Goal: Task Accomplishment & Management: Use online tool/utility

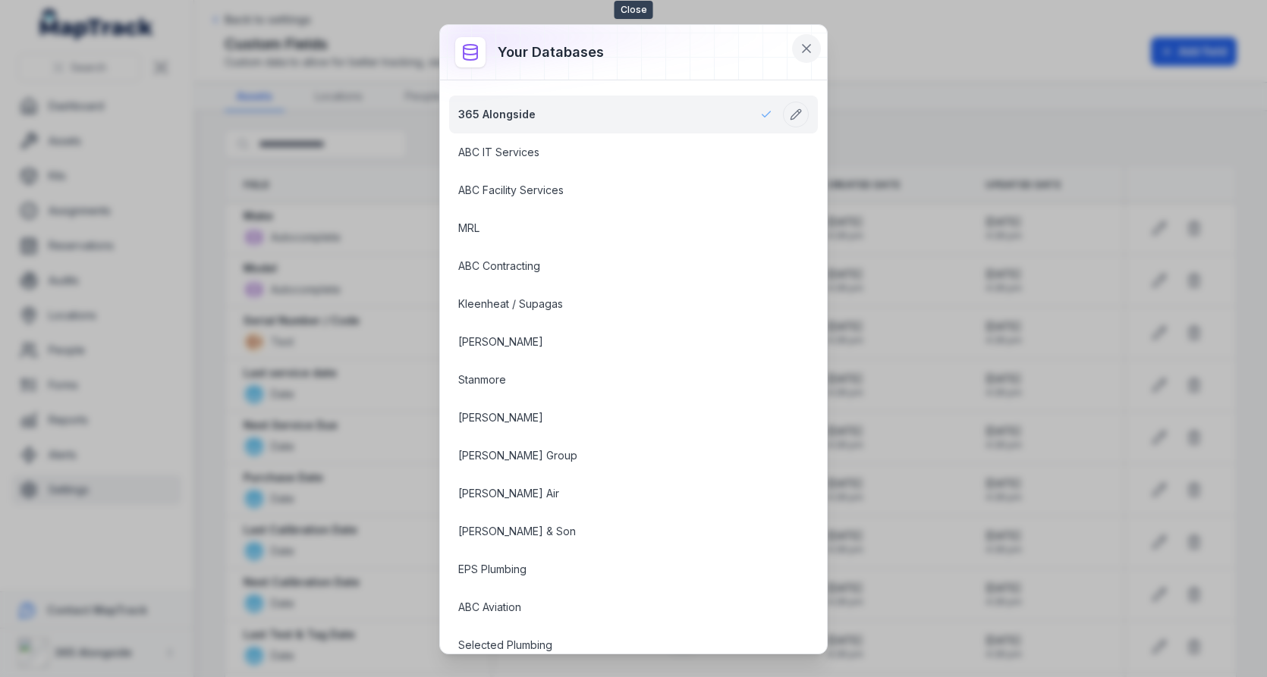
click at [812, 37] on button at bounding box center [806, 48] width 29 height 29
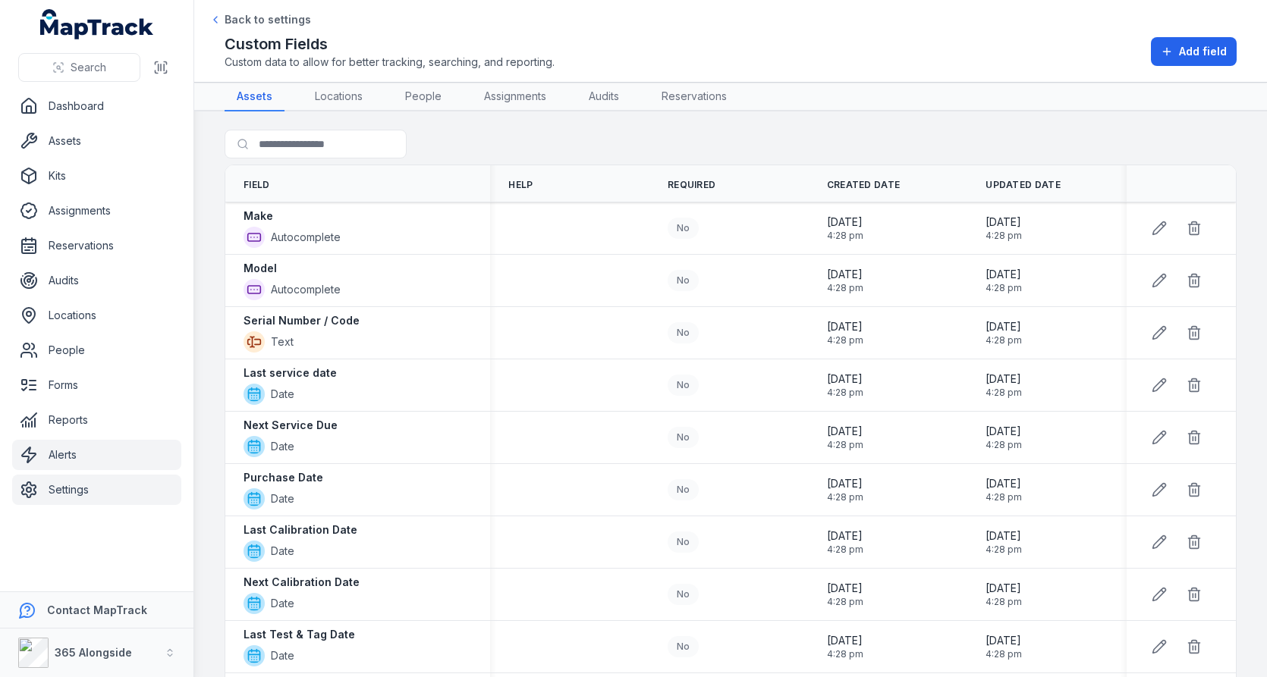
click at [146, 449] on link "Alerts" at bounding box center [96, 455] width 169 height 30
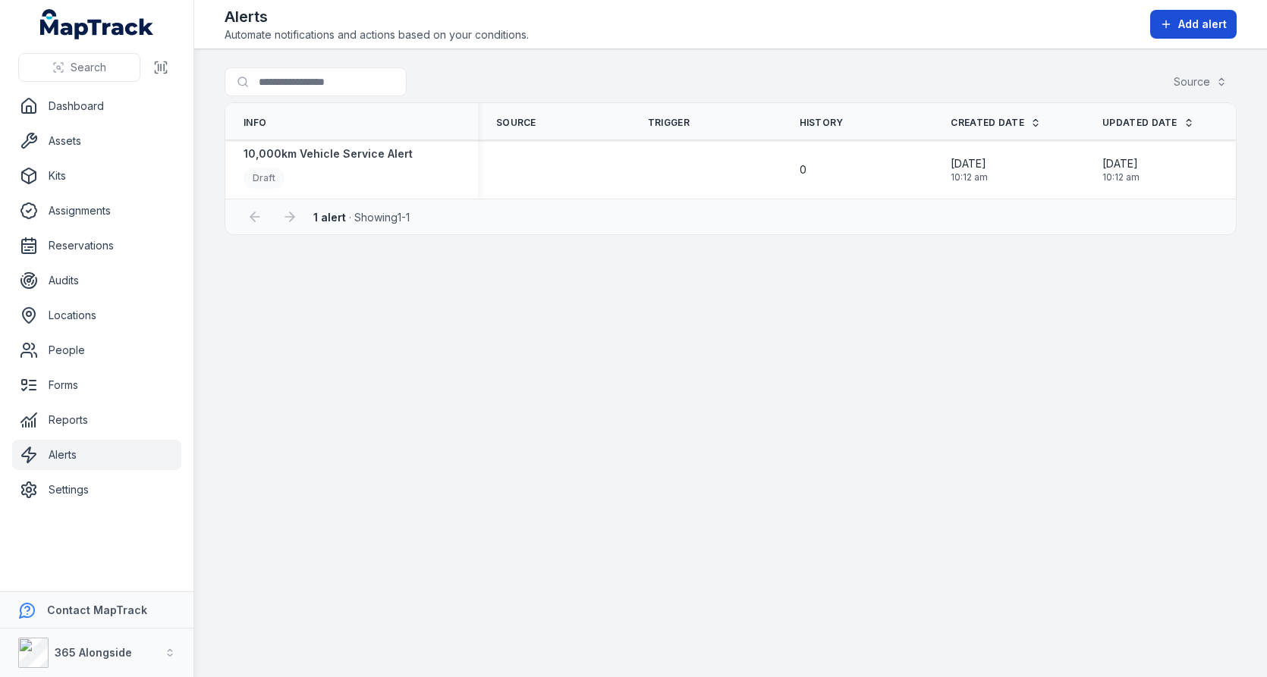
click at [1172, 20] on icon at bounding box center [1166, 24] width 12 height 12
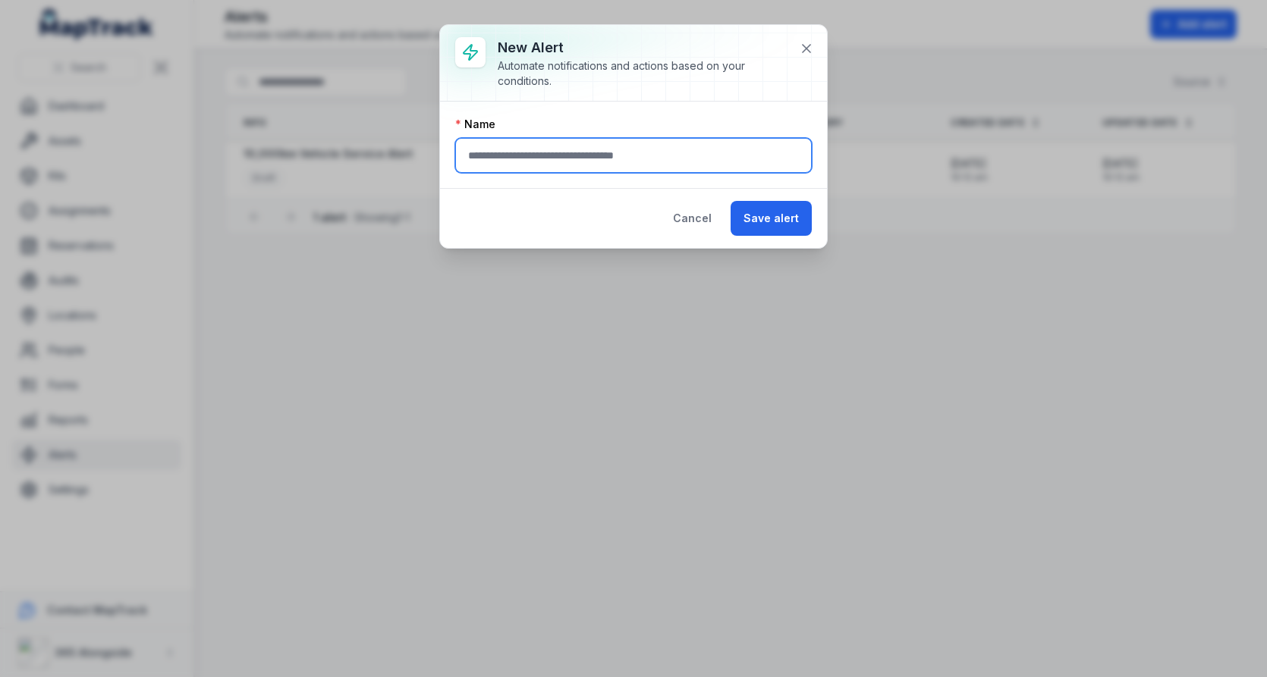
click at [653, 158] on input "text" at bounding box center [633, 155] width 356 height 35
type input "*"
type input "**********"
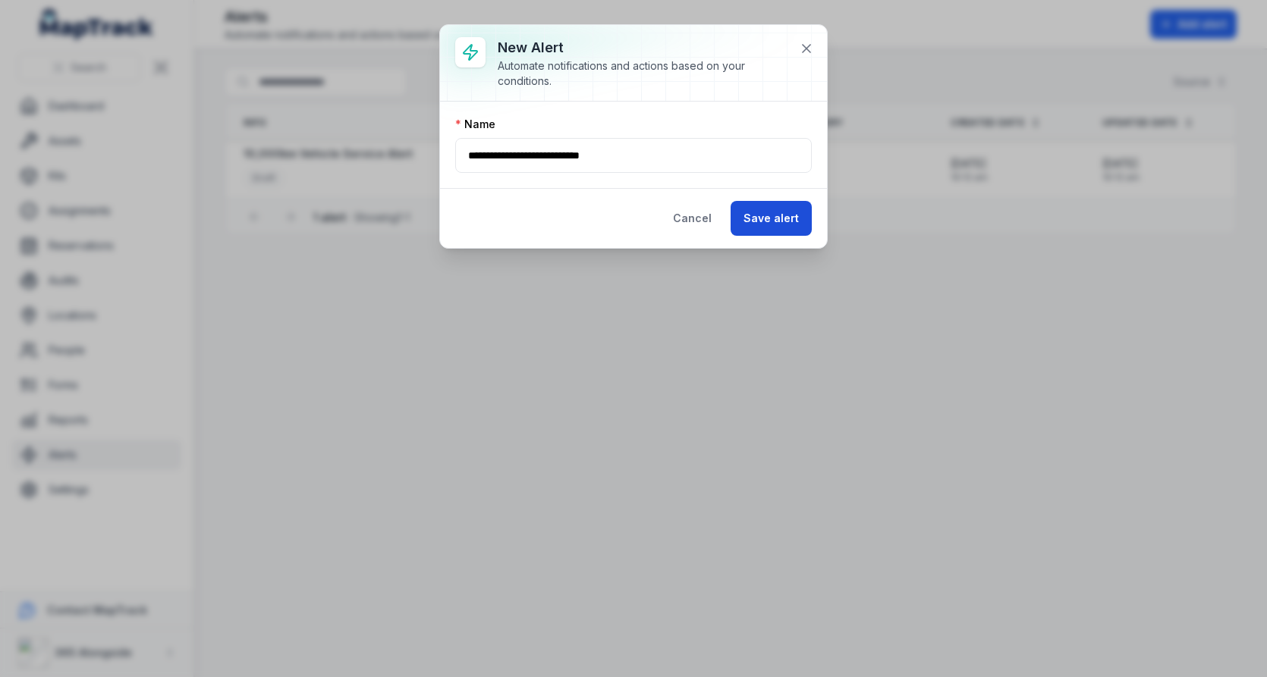
click at [803, 233] on button "Save alert" at bounding box center [770, 218] width 81 height 35
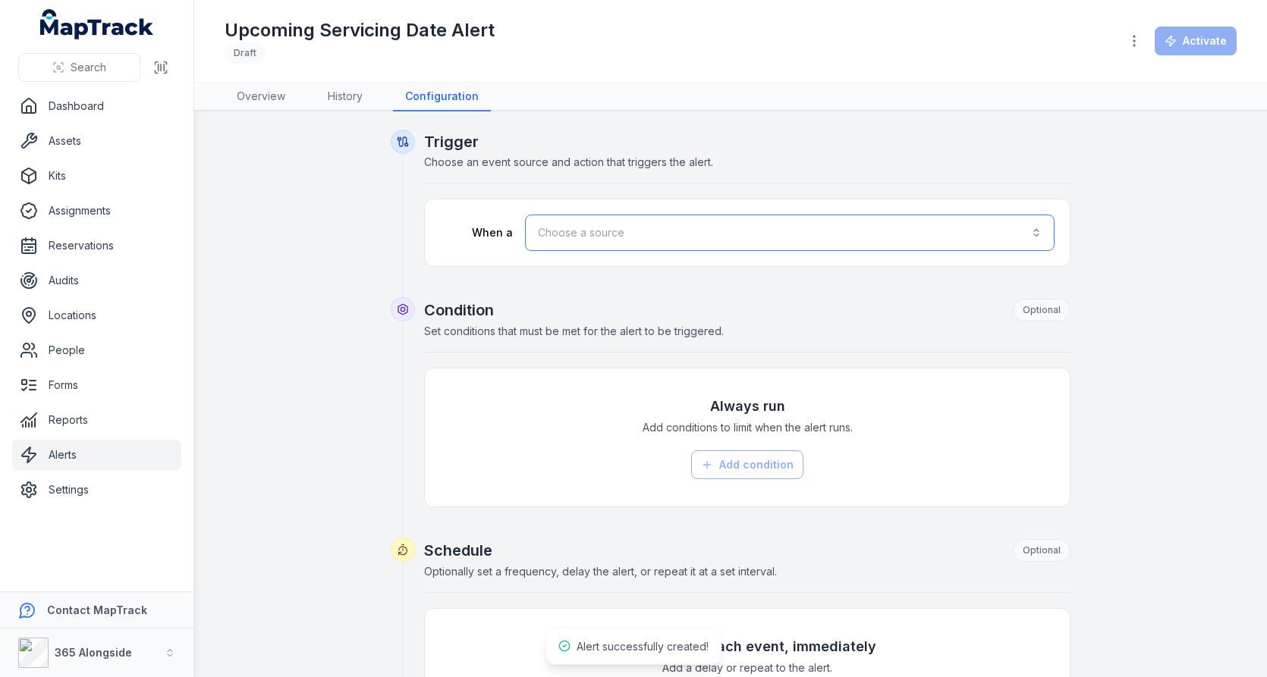
click at [716, 237] on button "Choose a source" at bounding box center [789, 233] width 529 height 36
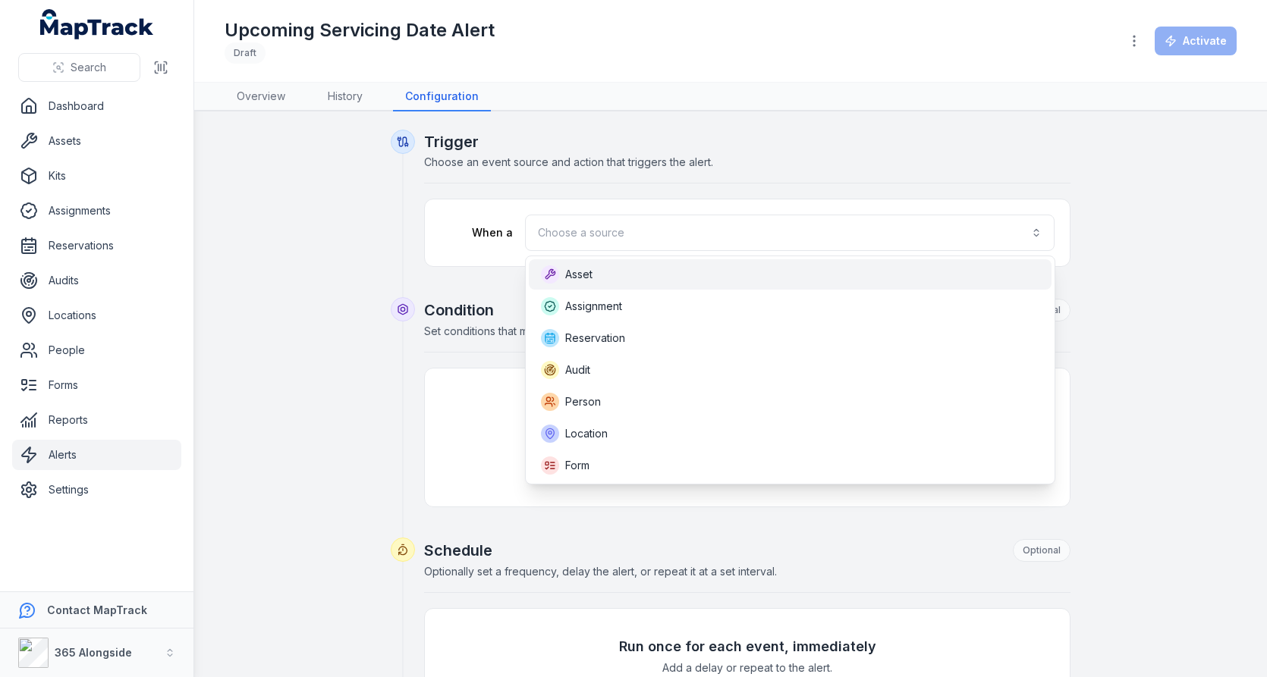
click at [635, 285] on div "Asset" at bounding box center [790, 274] width 523 height 30
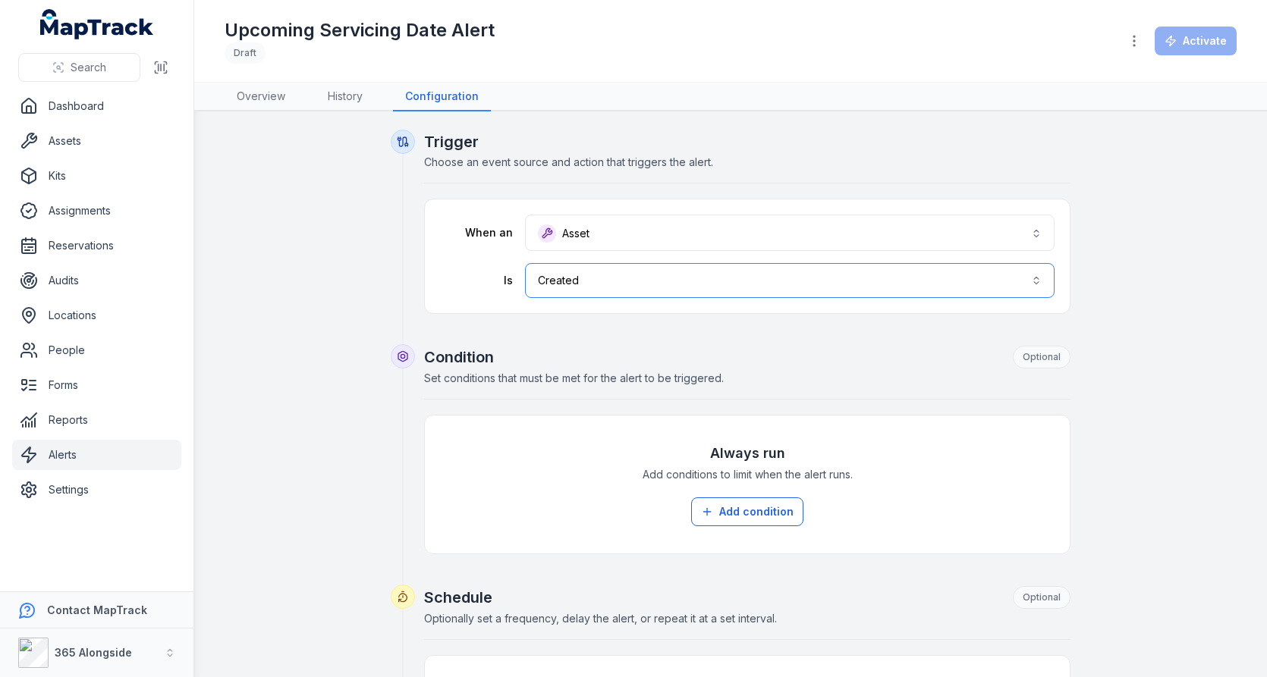
click at [733, 287] on button "Created ******" at bounding box center [789, 280] width 529 height 35
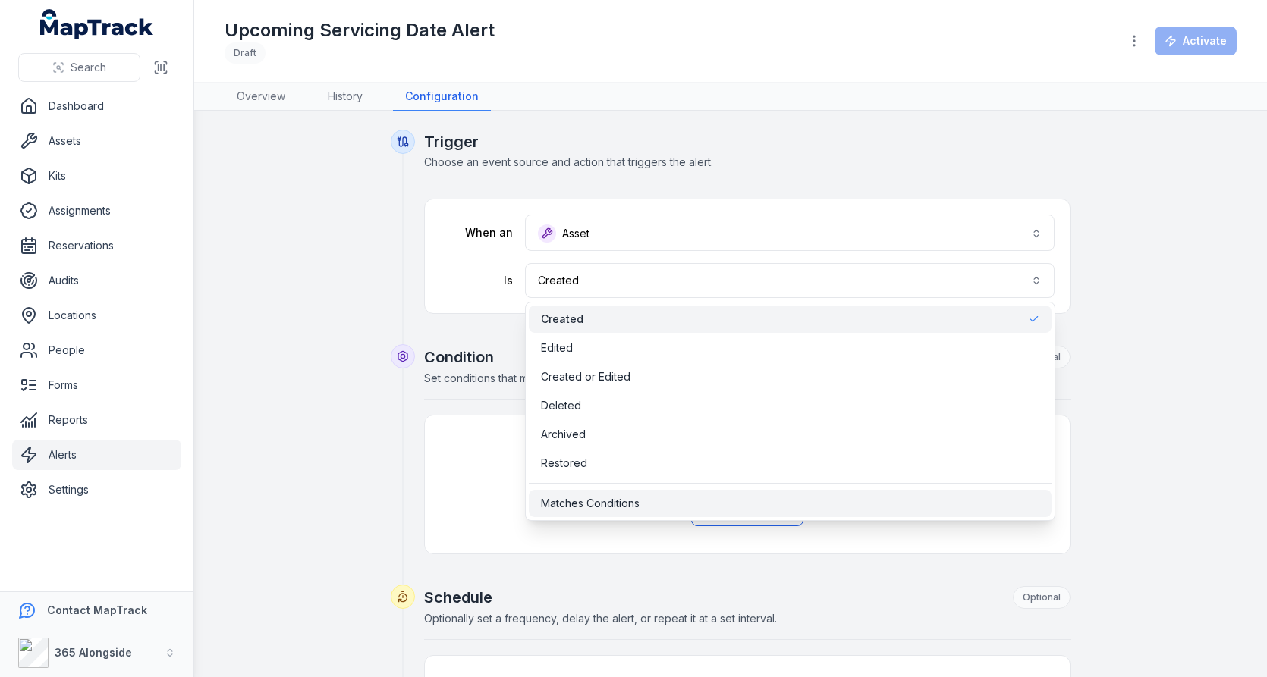
click at [663, 511] on div "Matches Conditions" at bounding box center [790, 503] width 523 height 27
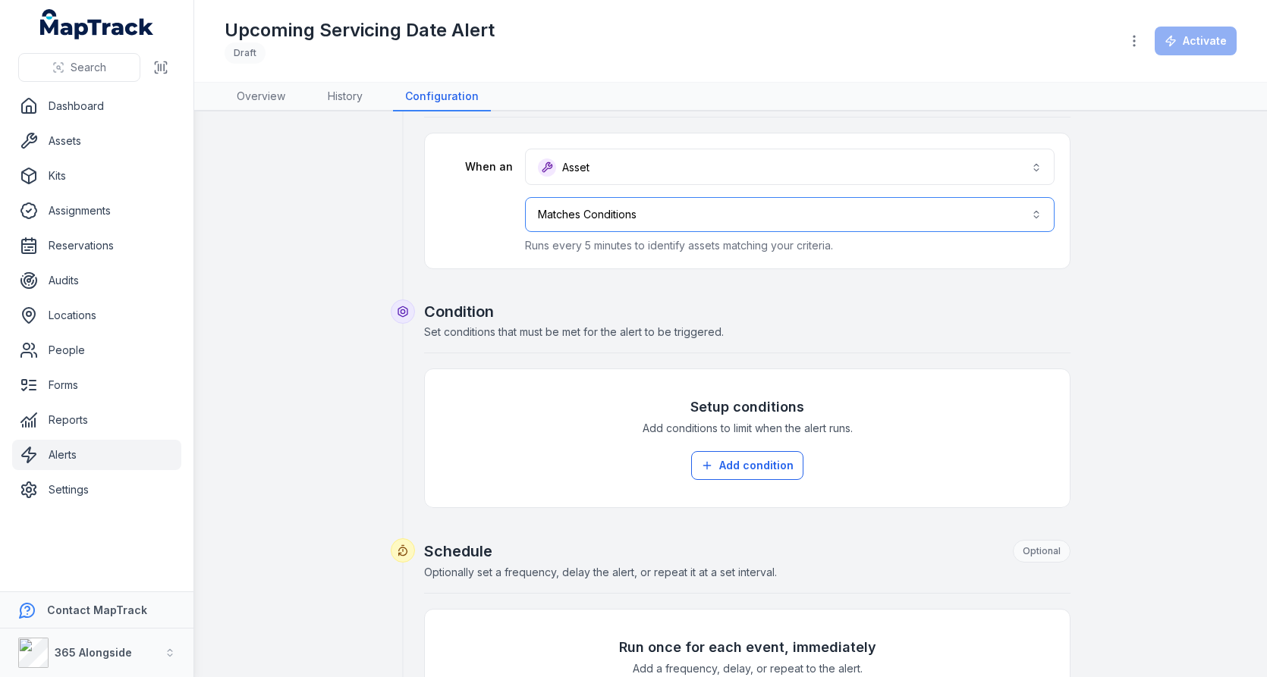
scroll to position [146, 0]
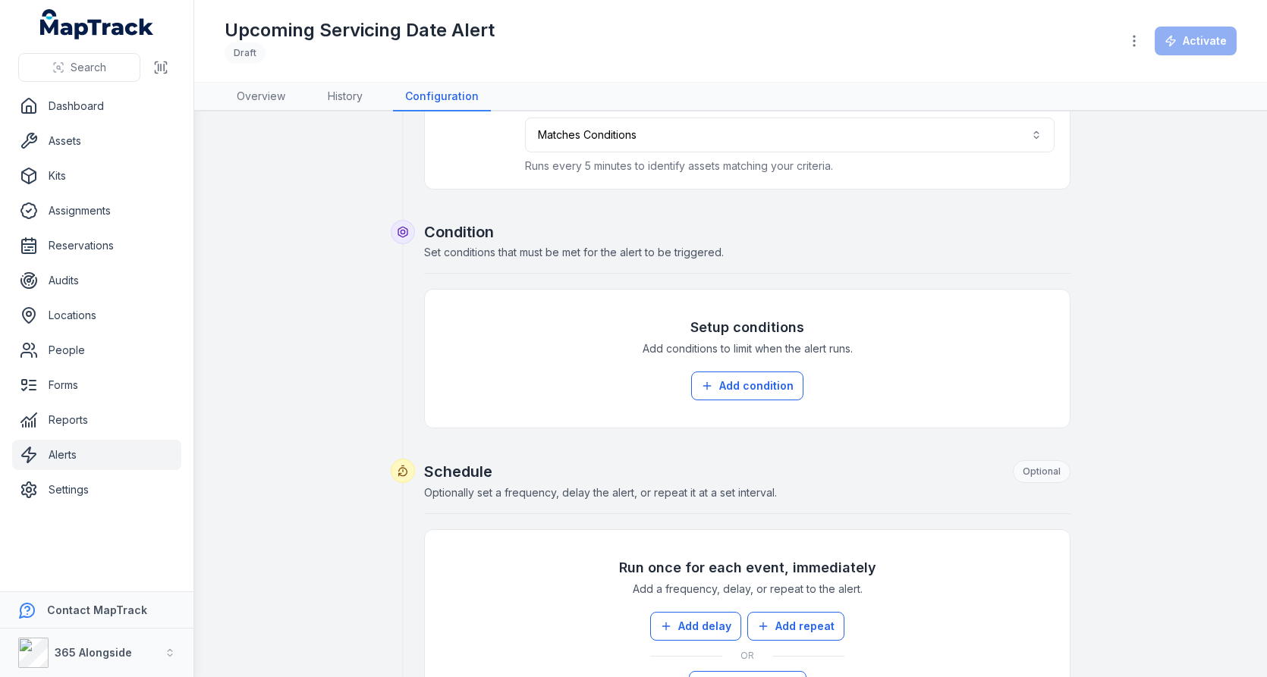
click at [751, 363] on div "Setup conditions Add conditions to limit when the alert runs. Add condition" at bounding box center [747, 359] width 614 height 108
click at [751, 375] on button "Add condition" at bounding box center [747, 386] width 112 height 29
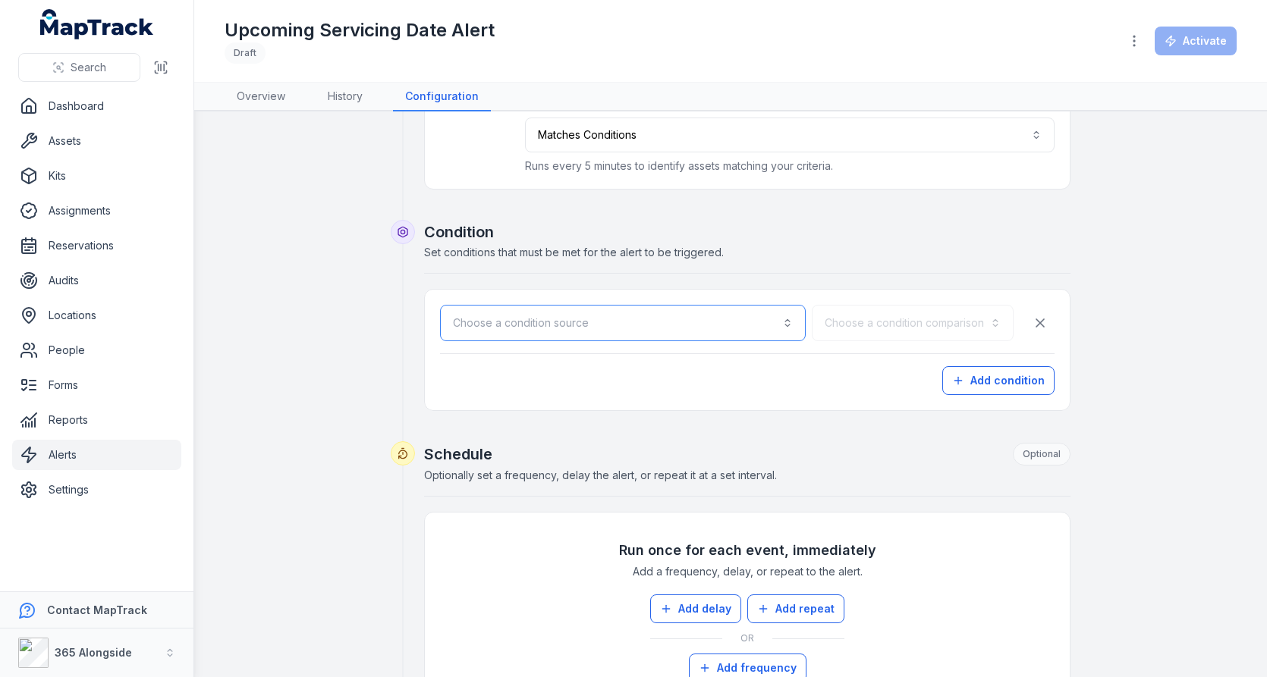
click at [633, 326] on button "Choose a condition source" at bounding box center [623, 323] width 366 height 36
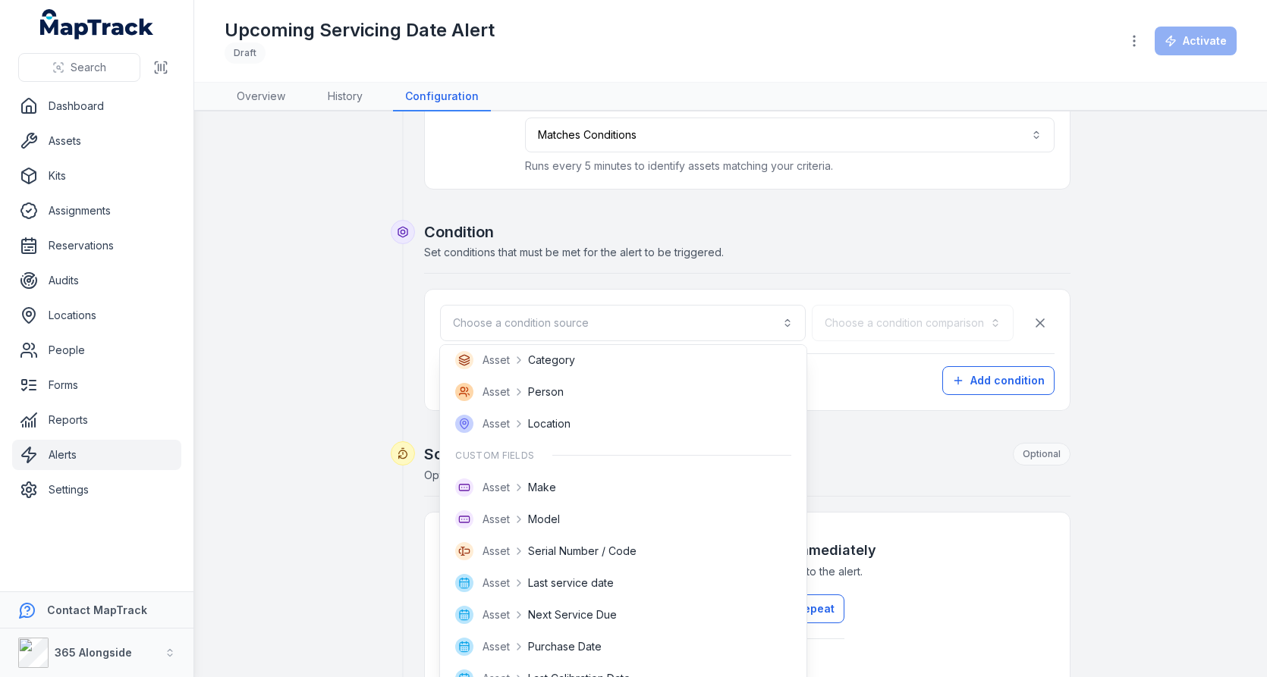
scroll to position [199, 0]
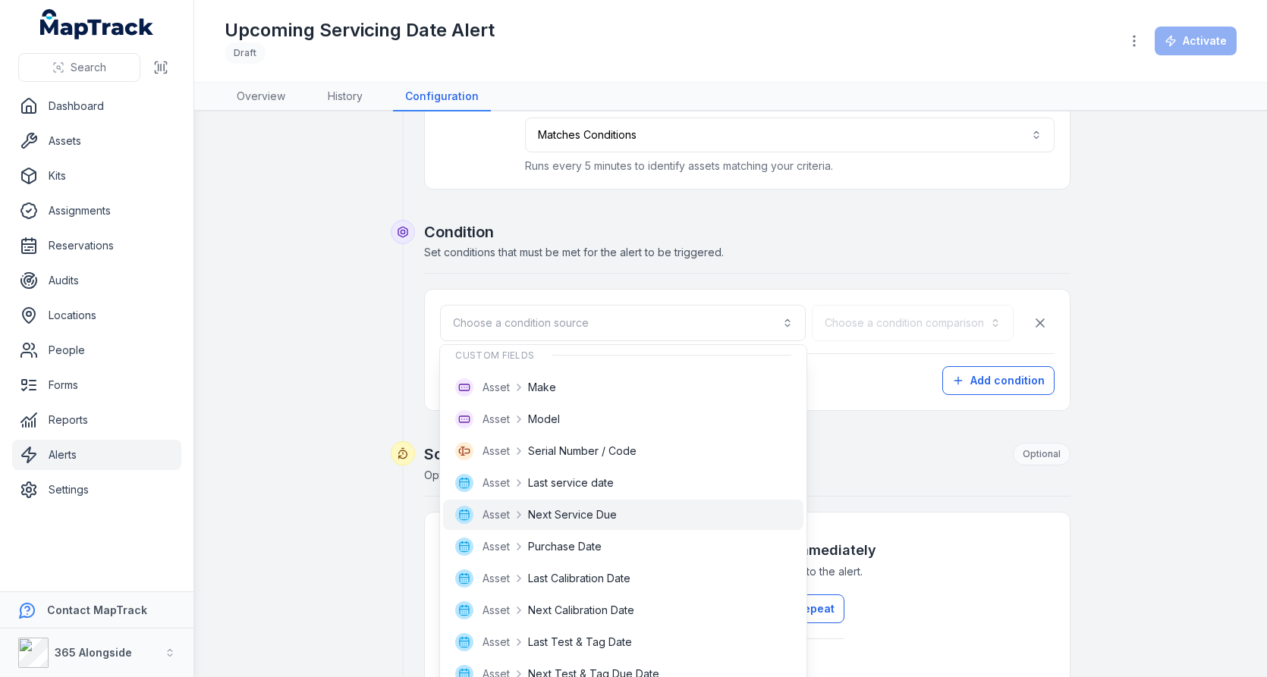
click at [620, 500] on div "Asset Next Service Due" at bounding box center [623, 515] width 360 height 30
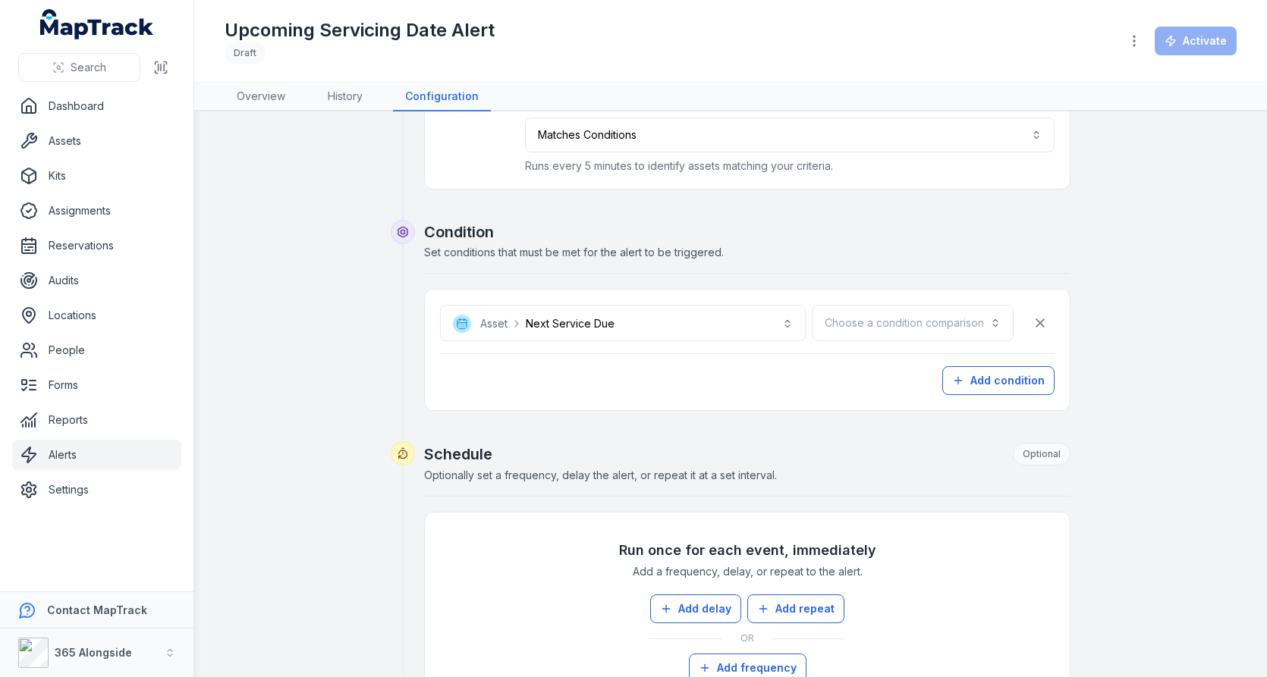
click at [924, 340] on div "**********" at bounding box center [747, 350] width 614 height 90
click at [924, 334] on button "Choose a condition comparison" at bounding box center [913, 323] width 202 height 36
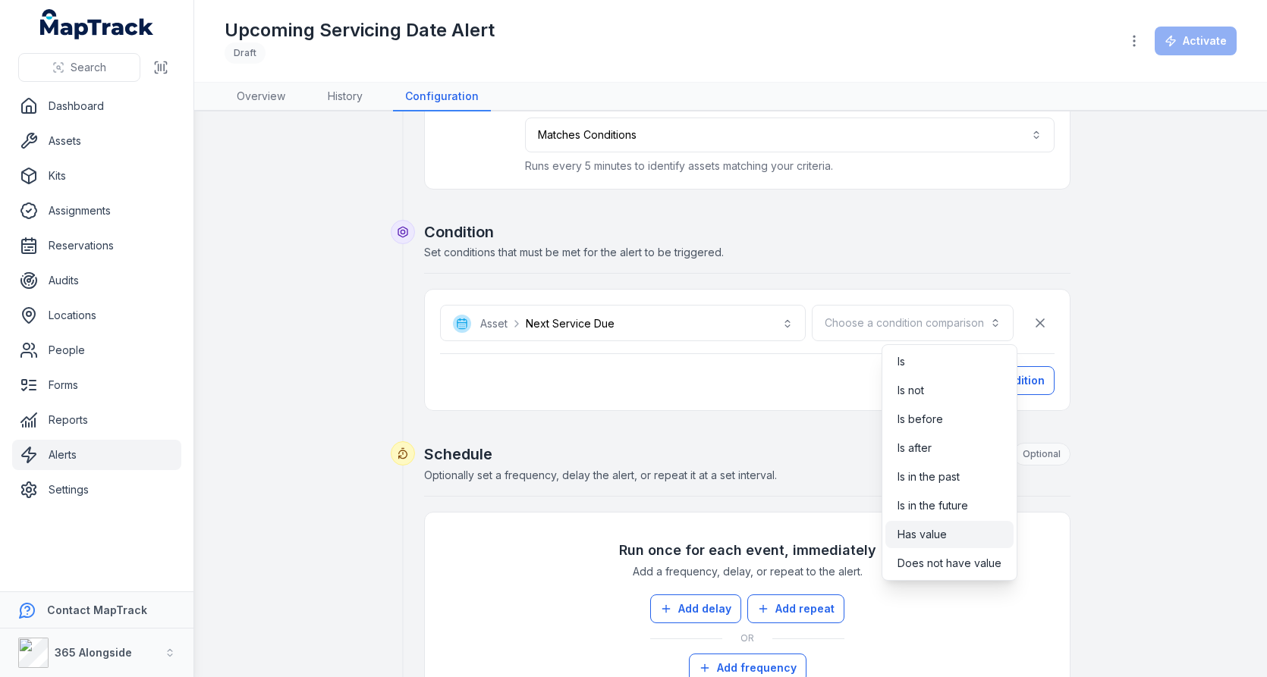
click at [921, 540] on span "Has value" at bounding box center [921, 534] width 49 height 15
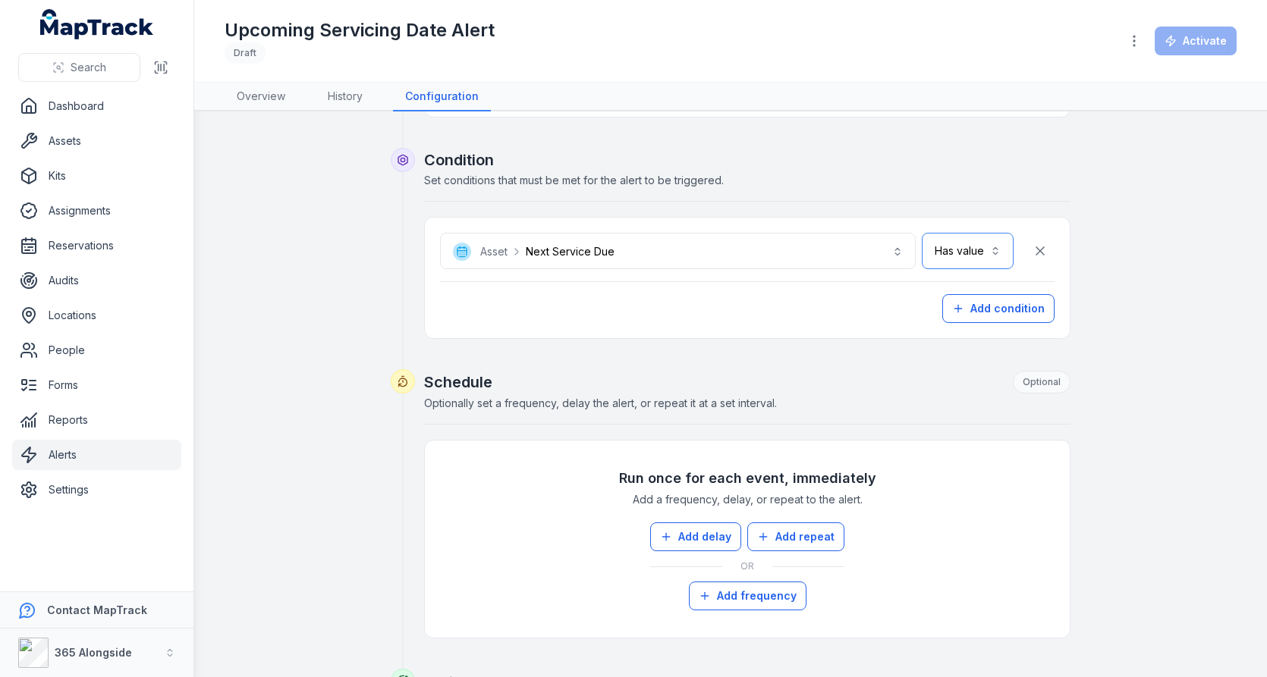
scroll to position [297, 0]
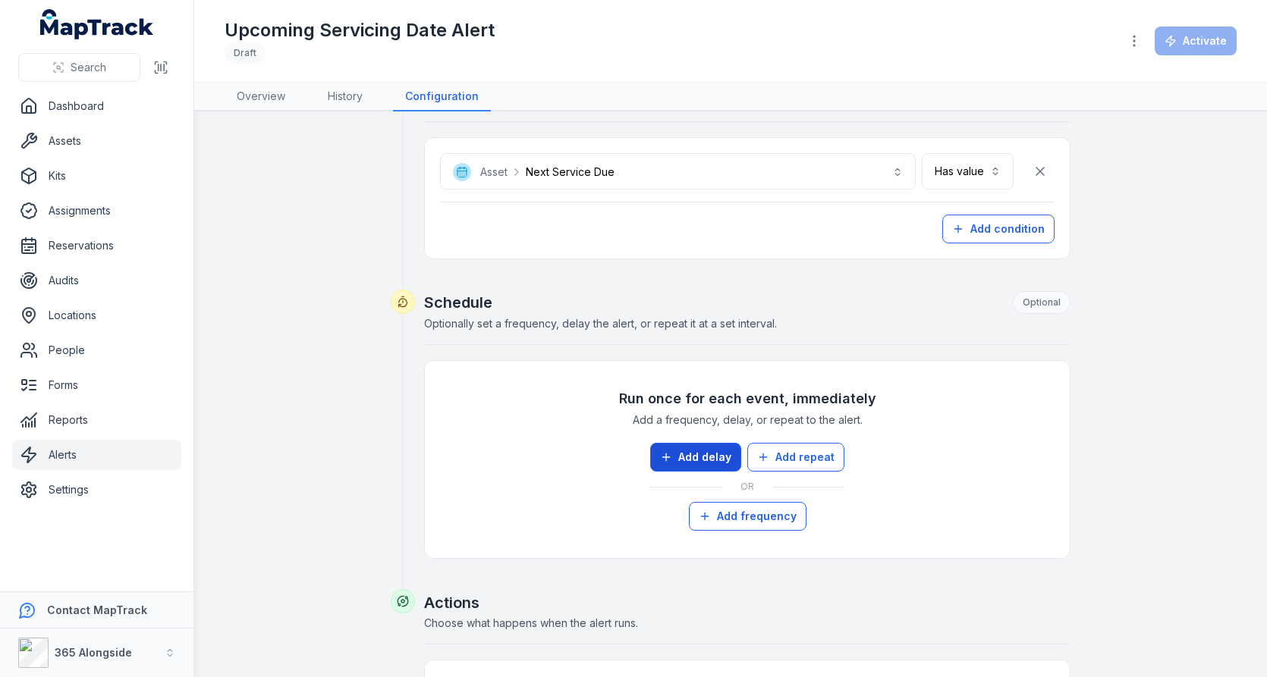
click at [707, 446] on button "Add delay" at bounding box center [695, 457] width 91 height 29
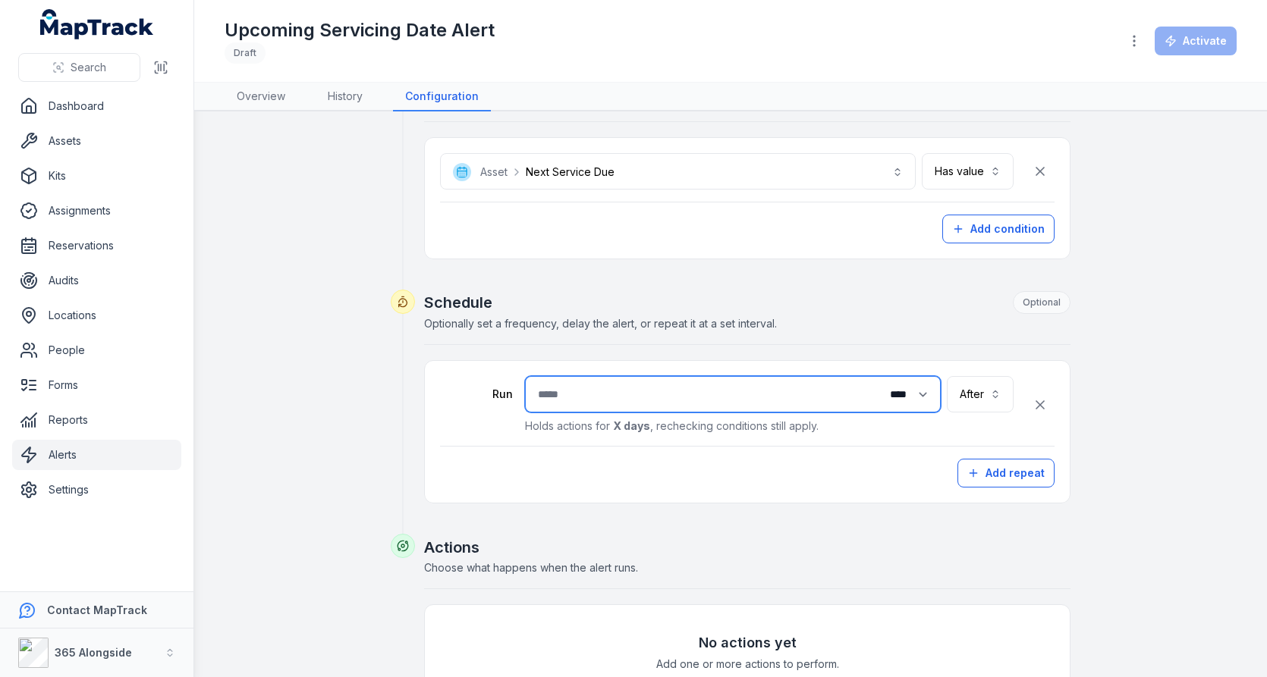
click at [592, 388] on input "number" at bounding box center [733, 394] width 416 height 36
type input "**"
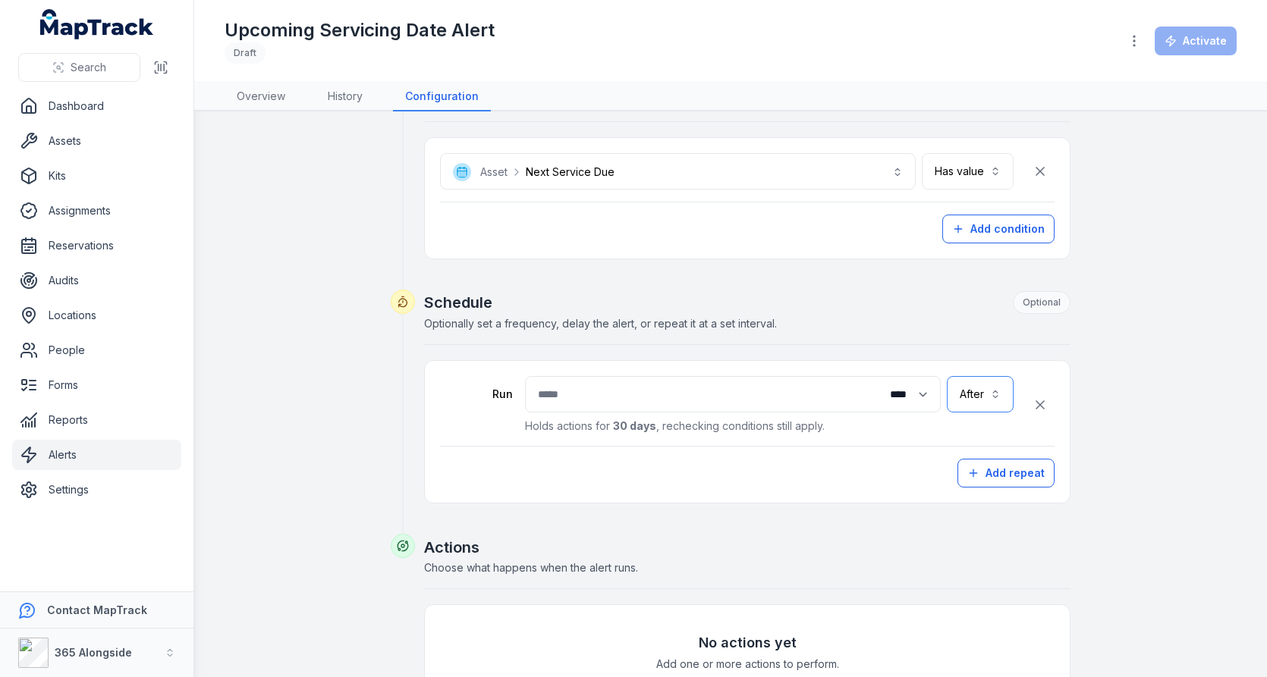
click at [959, 388] on button "After *****" at bounding box center [980, 394] width 67 height 36
click at [965, 447] on div "Before" at bounding box center [981, 458] width 58 height 27
click at [960, 391] on button "**********" at bounding box center [937, 394] width 152 height 36
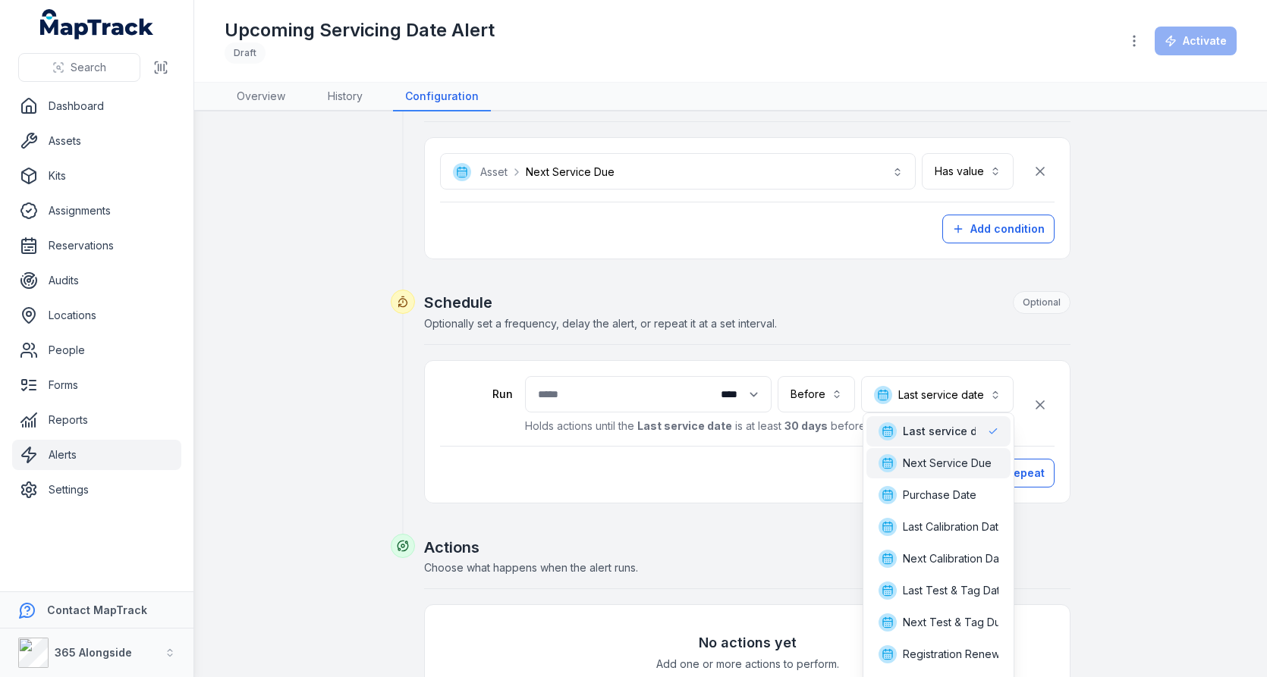
click at [954, 458] on span "Next Service Due" at bounding box center [947, 463] width 89 height 15
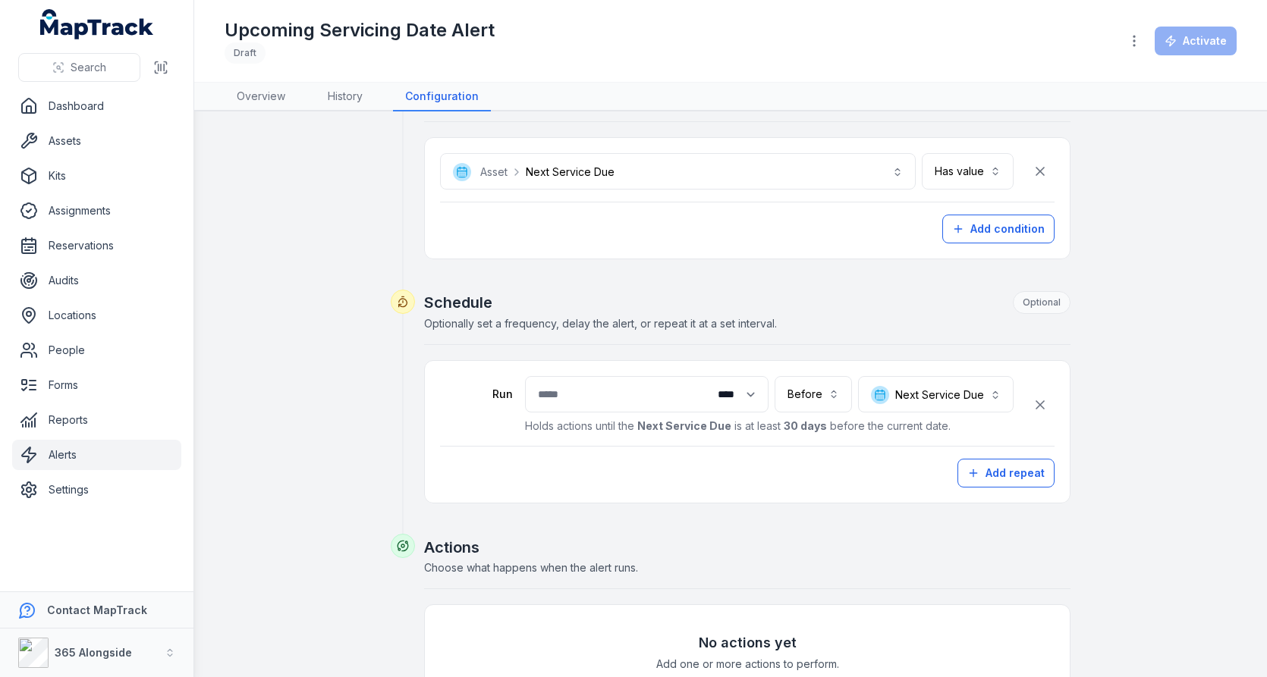
click at [885, 447] on div "**********" at bounding box center [747, 431] width 614 height 111
click at [974, 475] on button "Add repeat" at bounding box center [1005, 473] width 97 height 29
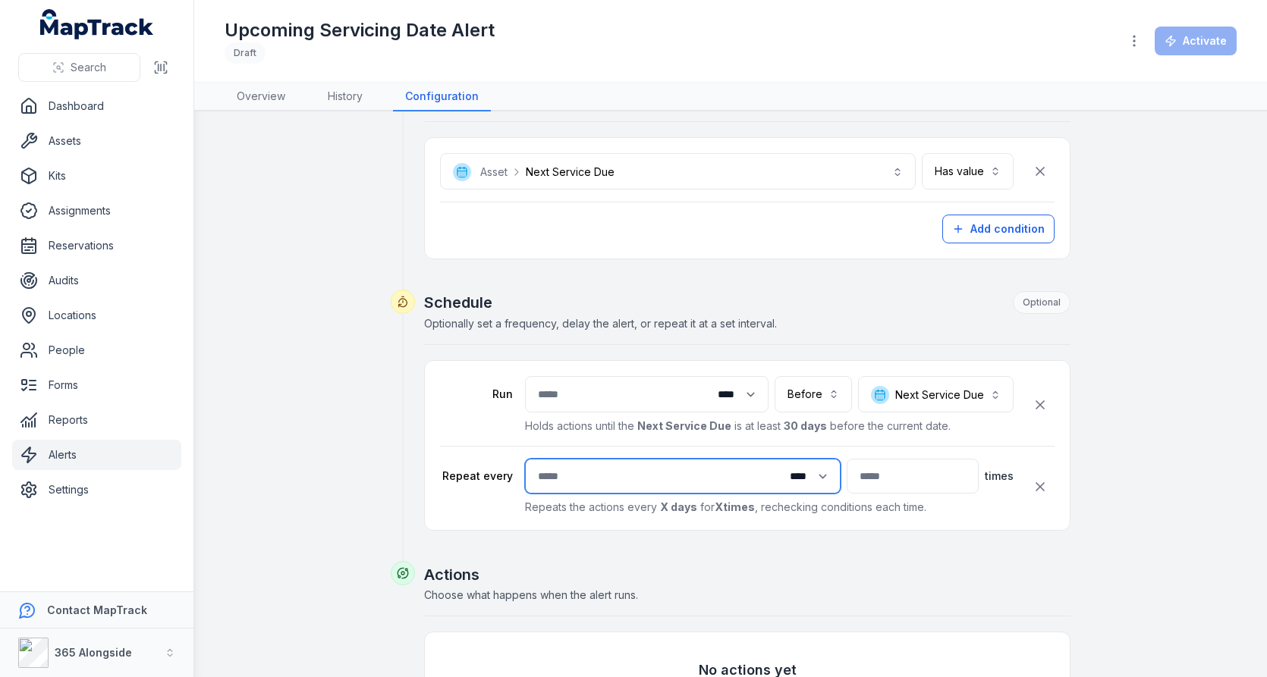
click at [690, 476] on input "number" at bounding box center [683, 476] width 316 height 35
type input "*"
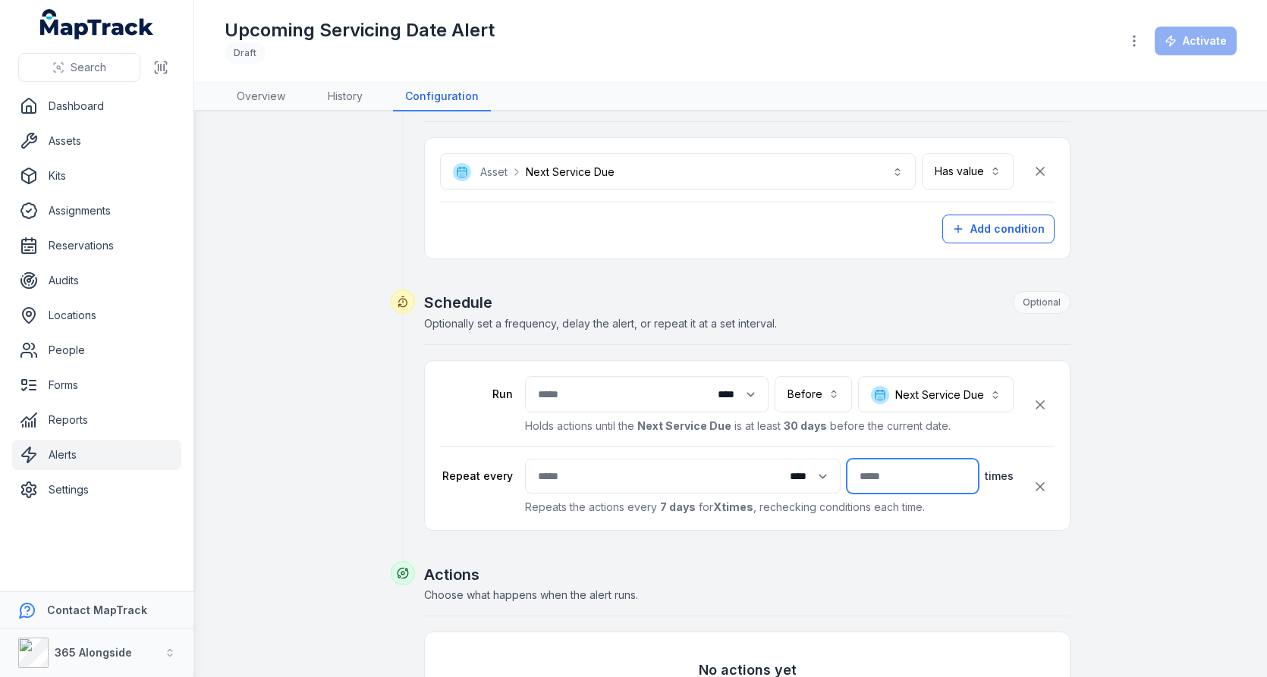
click at [914, 463] on input "number" at bounding box center [912, 476] width 132 height 35
type input "*"
click at [1135, 372] on div "**********" at bounding box center [731, 334] width 1012 height 1005
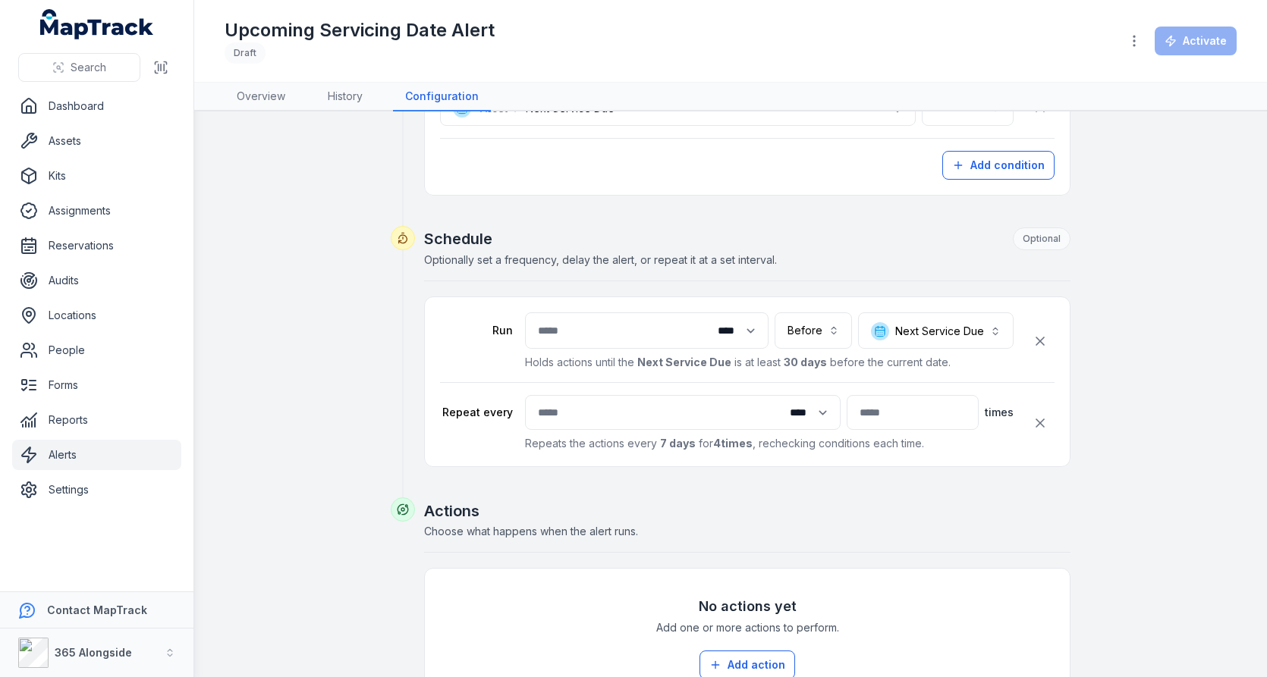
scroll to position [465, 0]
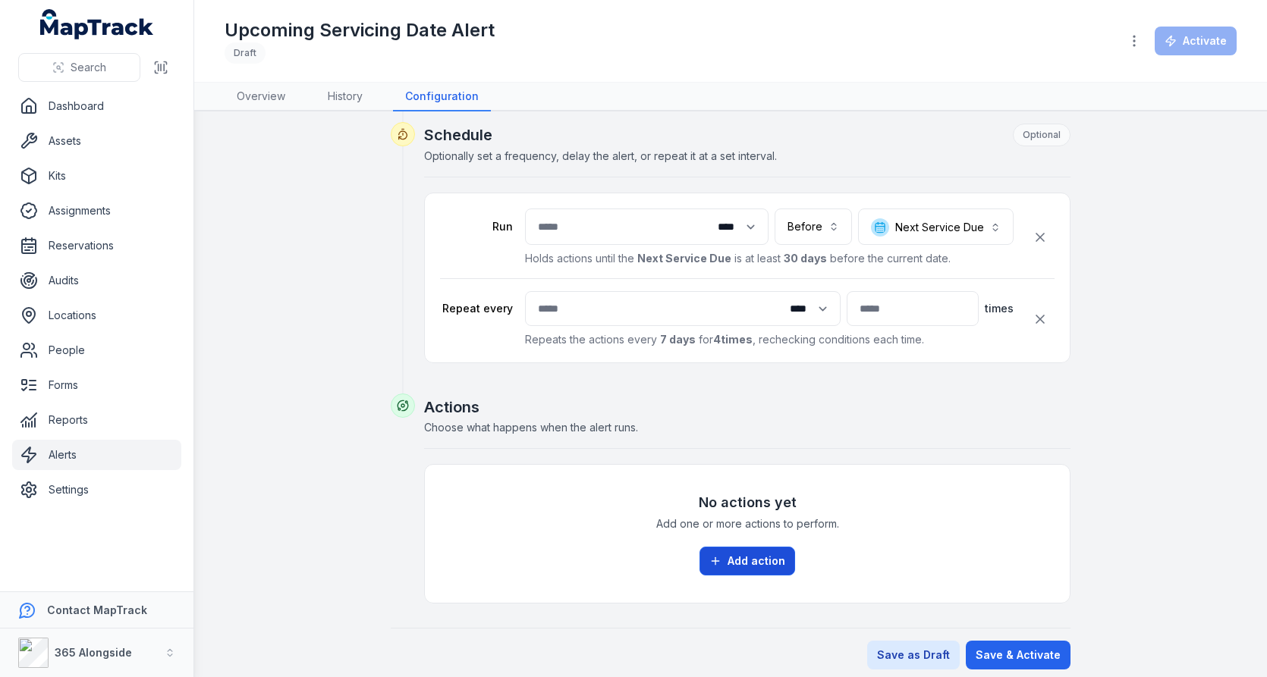
click at [777, 563] on button "Add action" at bounding box center [747, 561] width 96 height 29
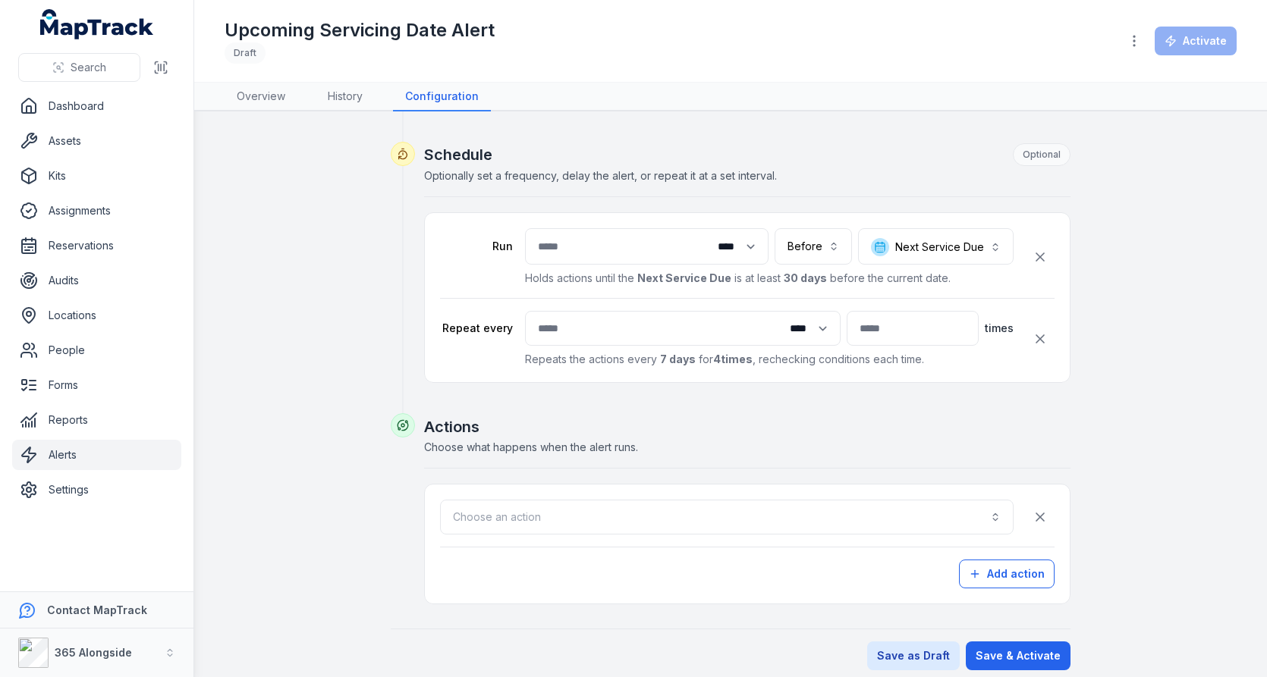
click at [774, 528] on div "Choose an action Add action" at bounding box center [747, 544] width 614 height 89
click at [779, 503] on button "Choose an action" at bounding box center [726, 517] width 573 height 35
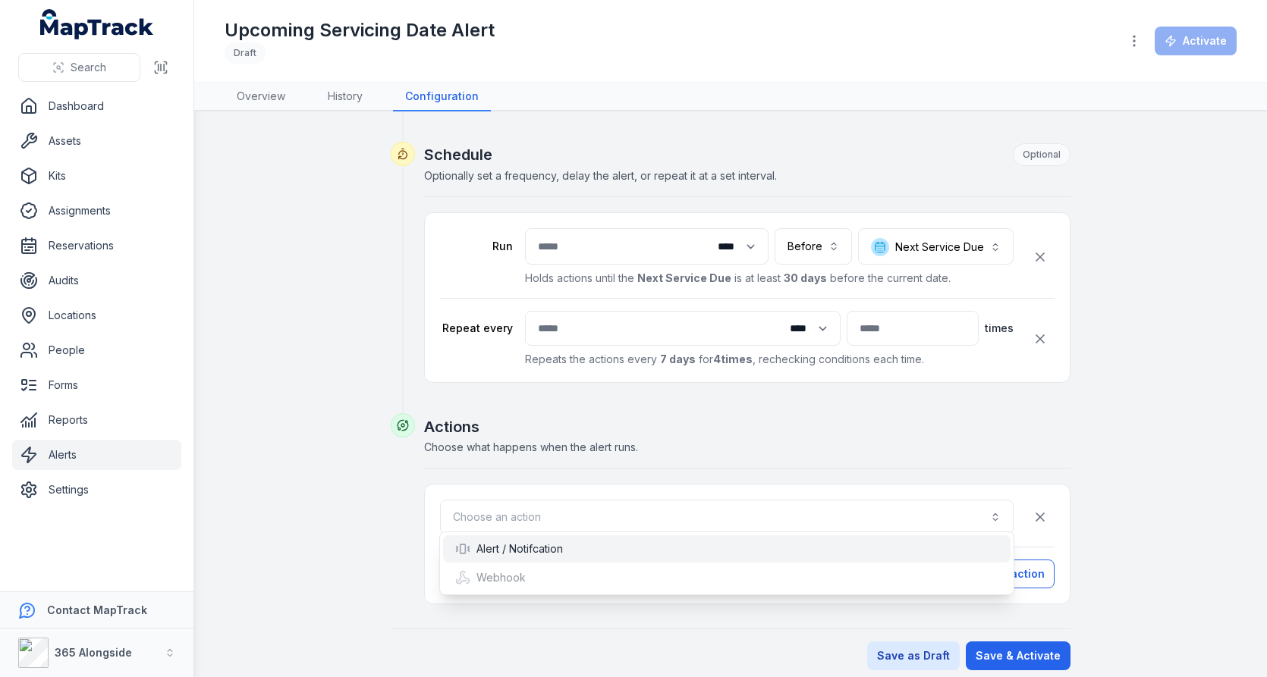
click at [681, 542] on div "Alert / Notifcation" at bounding box center [726, 549] width 543 height 15
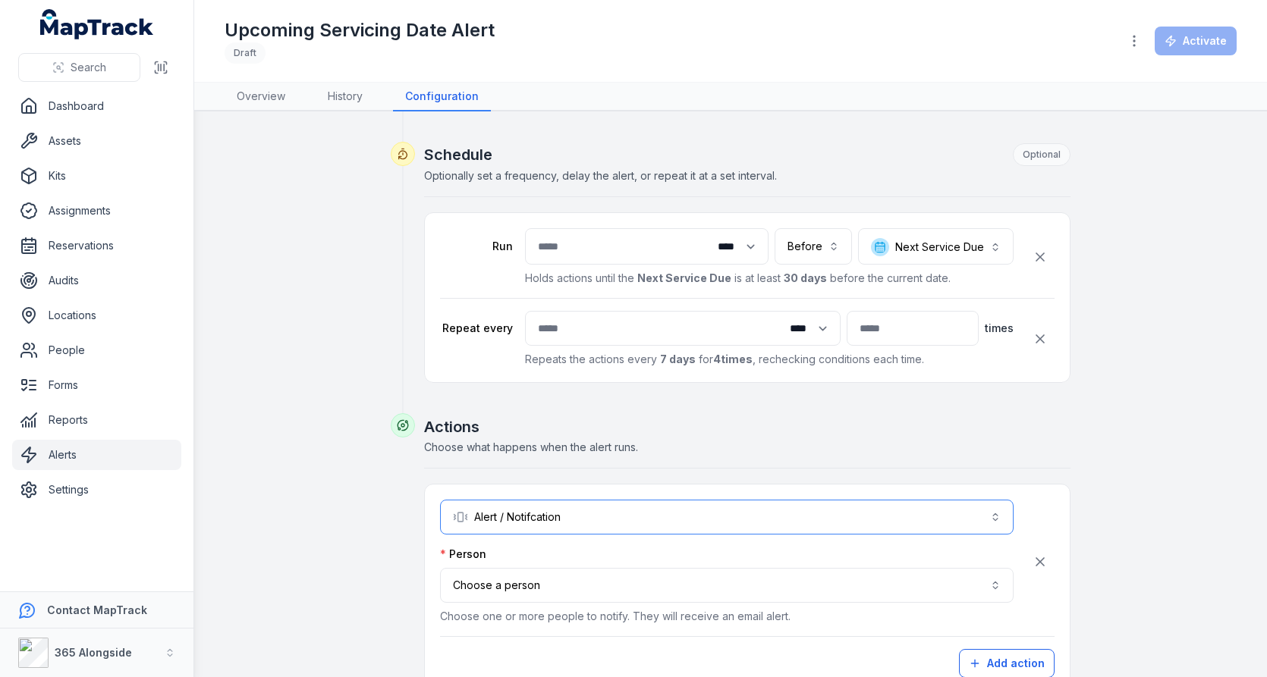
scroll to position [508, 0]
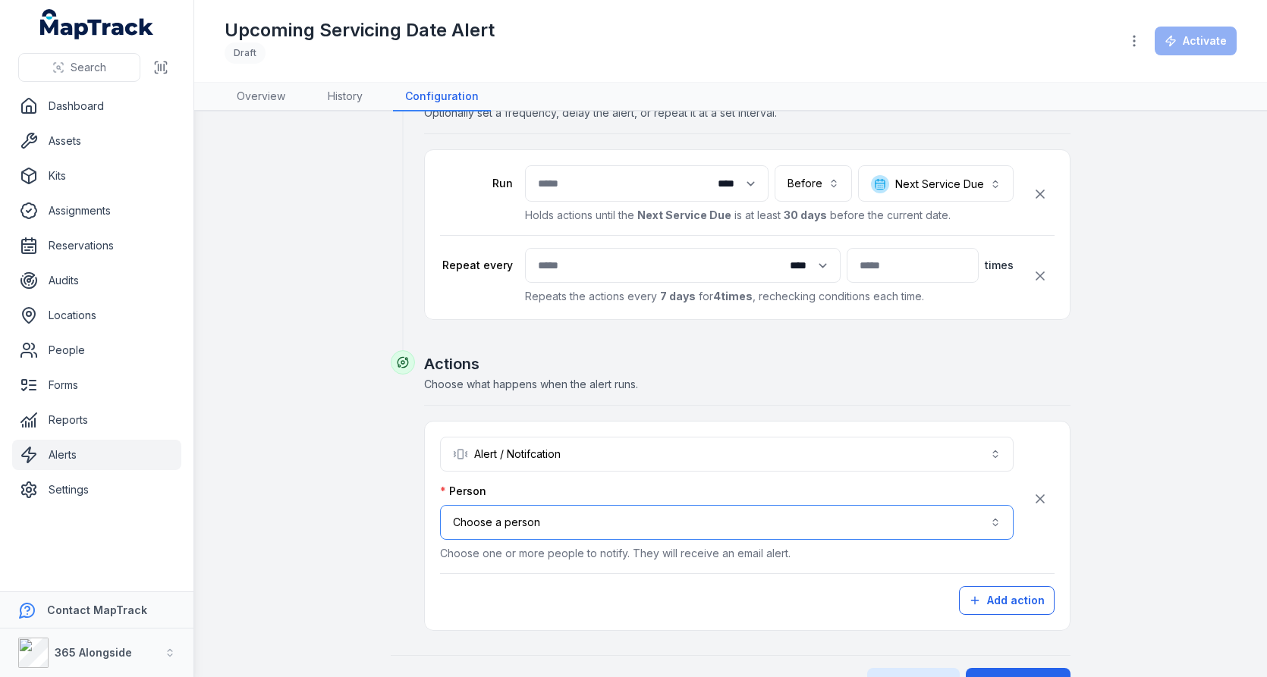
click at [700, 527] on button "Choose a person" at bounding box center [726, 522] width 573 height 35
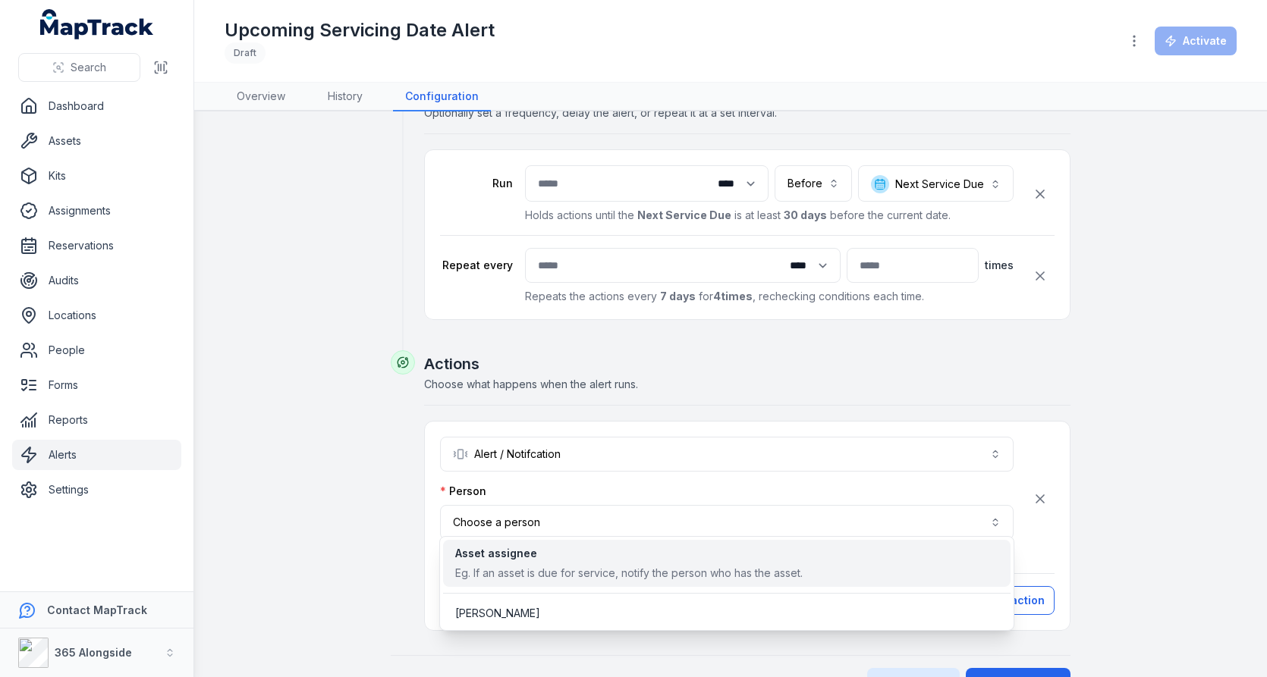
click at [670, 571] on div "Eg. If an asset is due for service, notify the person who has the asset." at bounding box center [628, 573] width 347 height 15
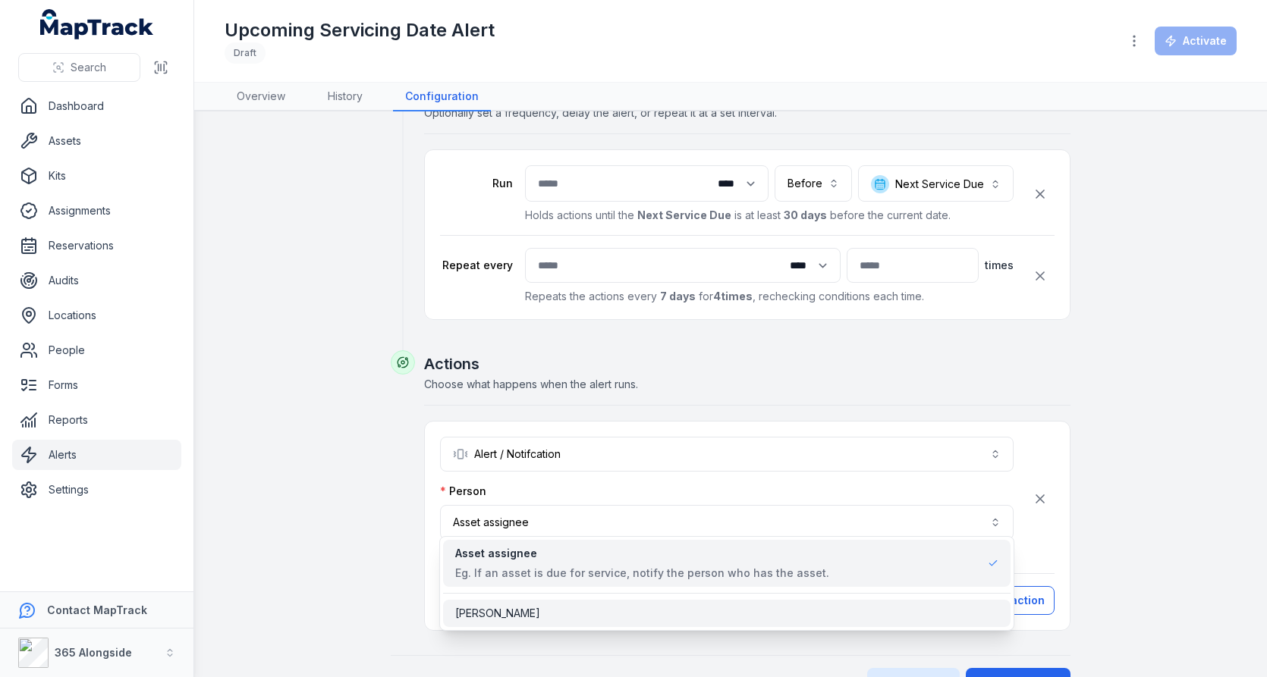
click at [634, 600] on div "[PERSON_NAME]" at bounding box center [726, 613] width 567 height 27
click at [1117, 418] on div "**********" at bounding box center [731, 159] width 1012 height 1075
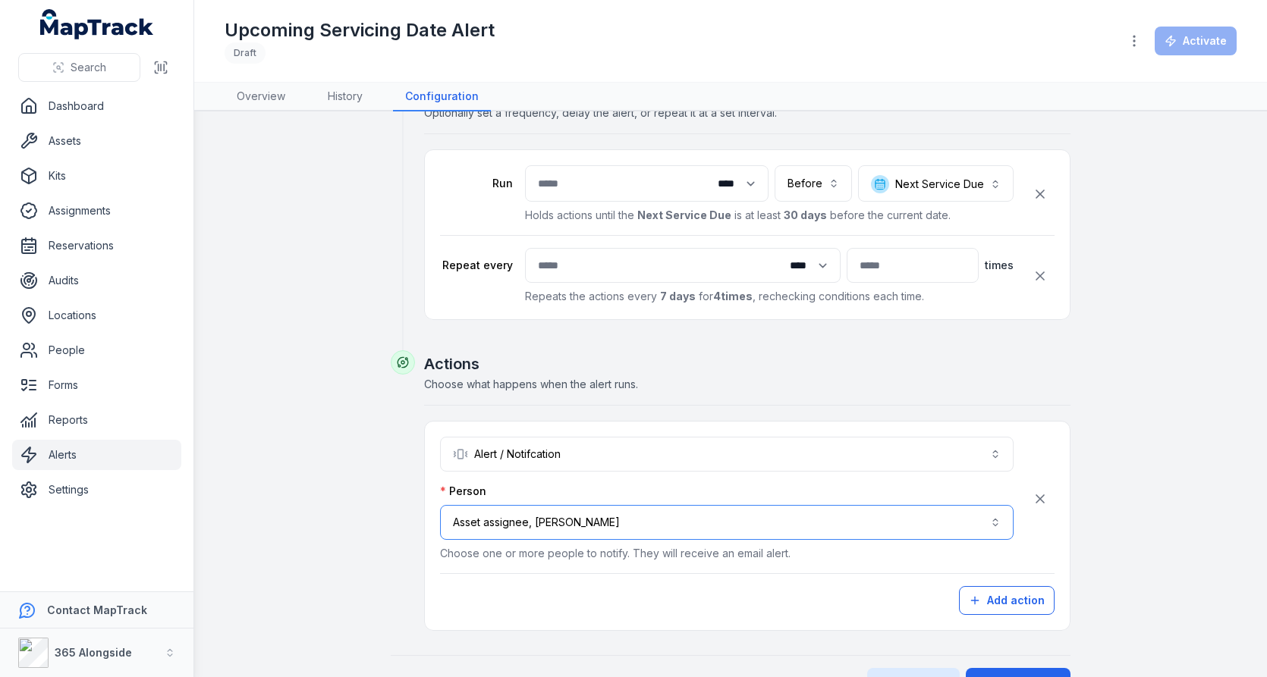
scroll to position [533, 0]
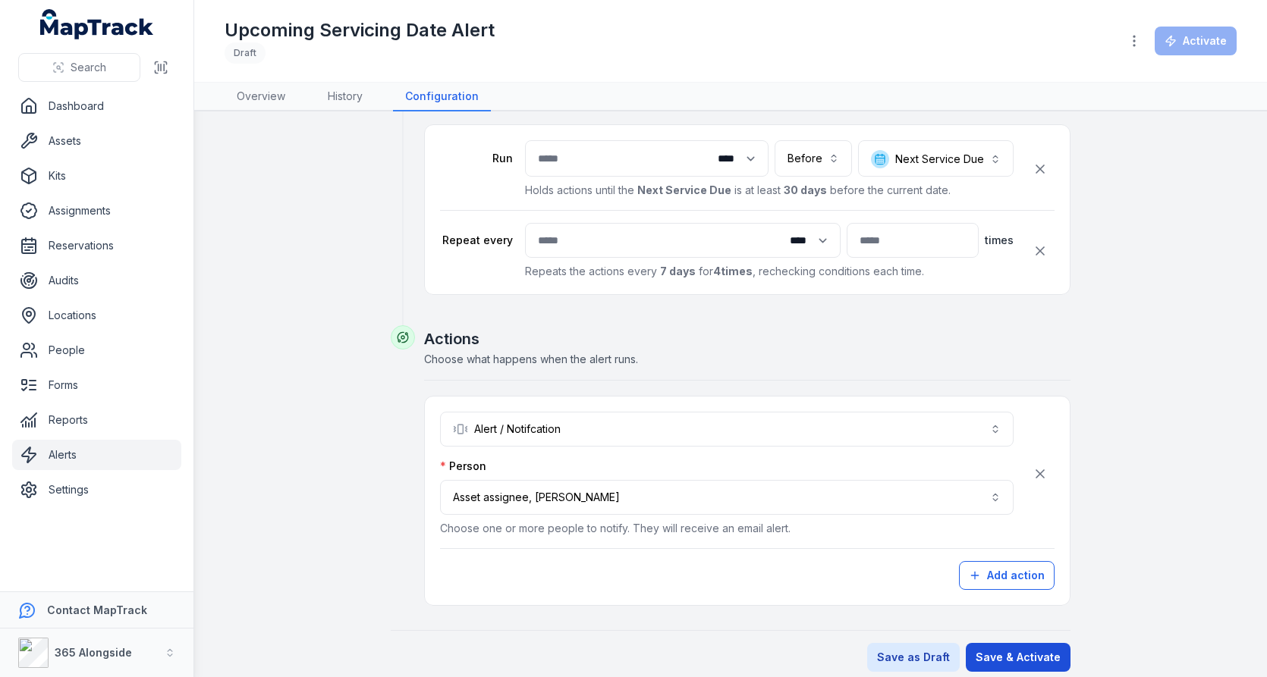
click at [1014, 645] on button "Save & Activate" at bounding box center [1018, 657] width 105 height 29
